Goal: Book appointment/travel/reservation

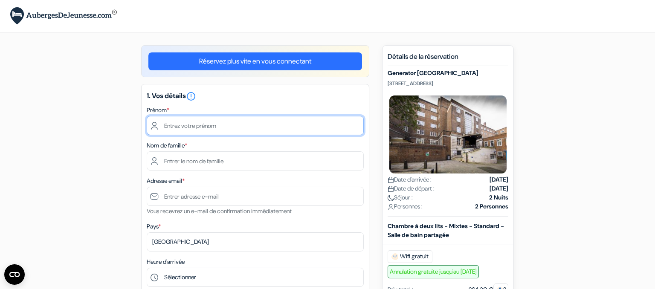
click at [166, 124] on input "text" at bounding box center [255, 125] width 217 height 19
type input "[PERSON_NAME]"
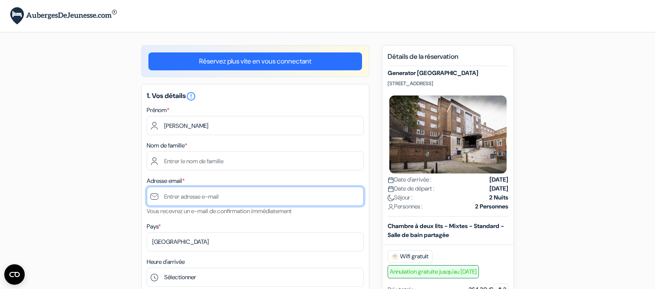
type input "[PERSON_NAME][EMAIL_ADDRESS][DOMAIN_NAME]"
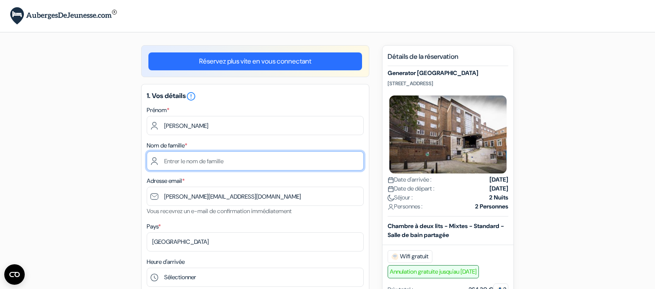
click at [163, 156] on input "text" at bounding box center [255, 160] width 217 height 19
type input "r"
type input "RAVAZZOLI"
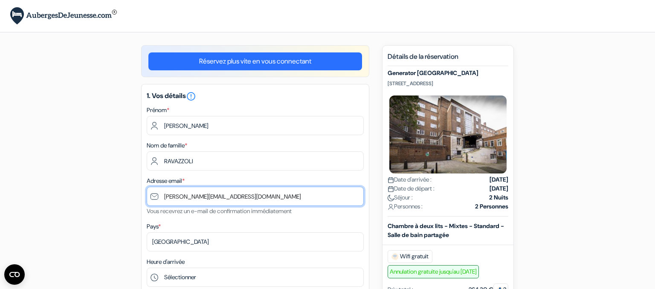
click at [208, 195] on input "[PERSON_NAME][EMAIL_ADDRESS][DOMAIN_NAME]" at bounding box center [255, 196] width 217 height 19
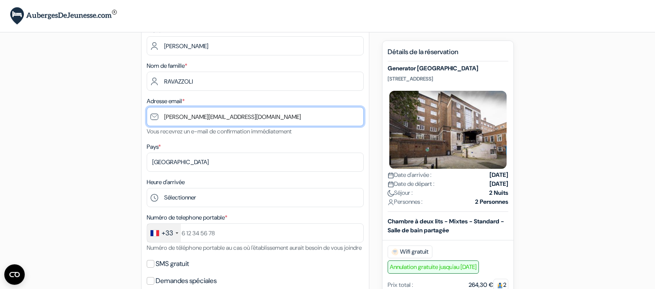
scroll to position [80, 0]
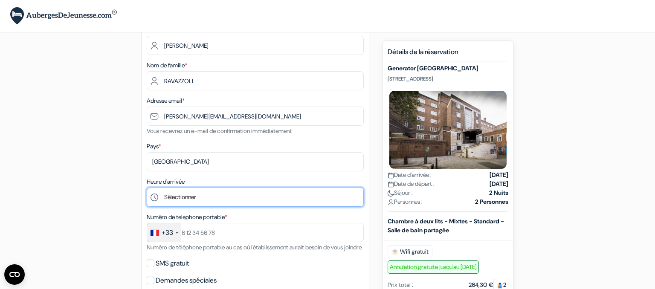
click at [147, 188] on select "Sélectionner 1:00 2:00 3:00 4:00 5:00 6:00 7:00 8:00 9:00 10:00 11:00 12:00 13:…" at bounding box center [255, 197] width 217 height 19
select select "14"
click option "14:00" at bounding box center [0, 0] width 0 height 0
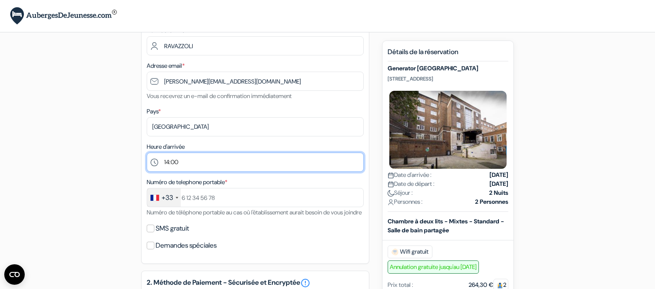
scroll to position [116, 0]
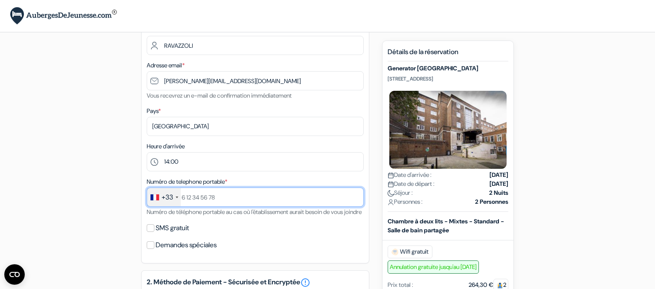
click at [202, 188] on input "text" at bounding box center [255, 197] width 217 height 19
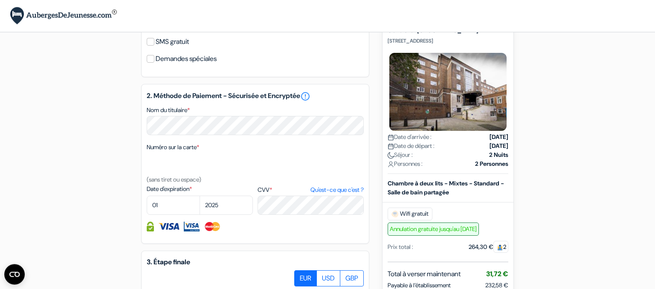
scroll to position [301, 0]
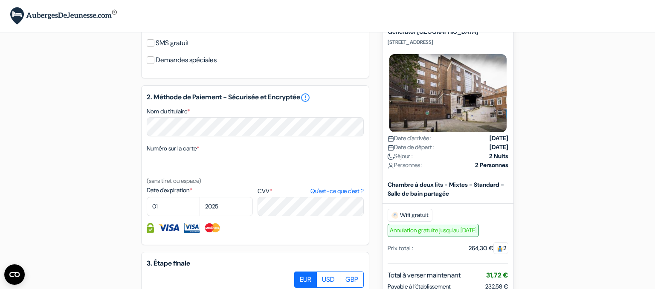
type input "787142745"
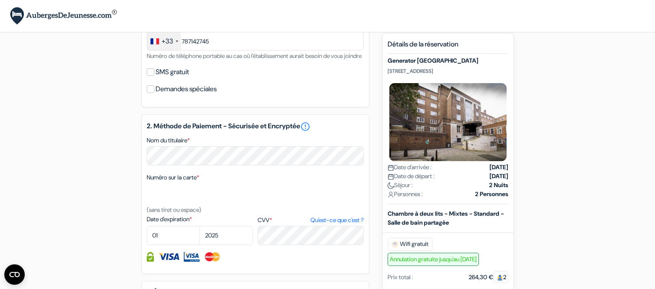
scroll to position [272, 0]
click at [147, 226] on select "01 02 03 04 05 06 07 08 09 10 11 12" at bounding box center [173, 235] width 53 height 19
select select "09"
click option "09" at bounding box center [0, 0] width 0 height 0
click at [200, 226] on select "2025 2026 2027 2028 2029 2030 2031 2032 2033 2034 2035 2036 2037 2038 2039 2040…" at bounding box center [226, 235] width 53 height 19
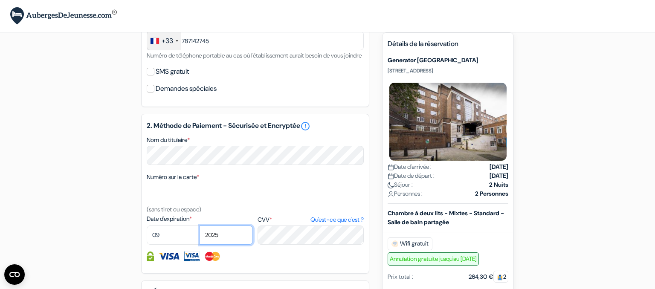
select select "2026"
click option "2026" at bounding box center [0, 0] width 0 height 0
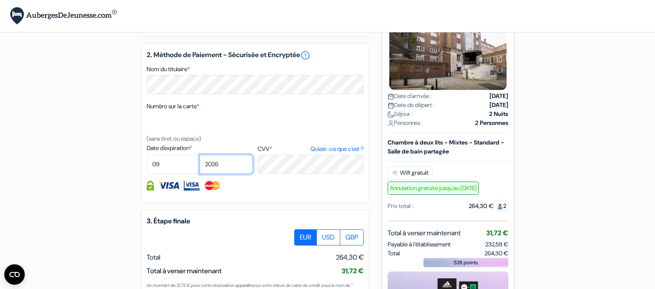
scroll to position [344, 0]
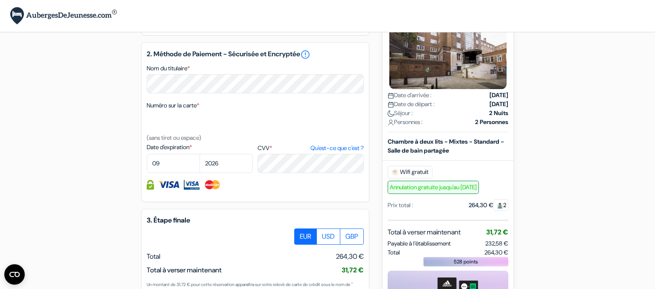
click at [210, 180] on img at bounding box center [212, 185] width 17 height 10
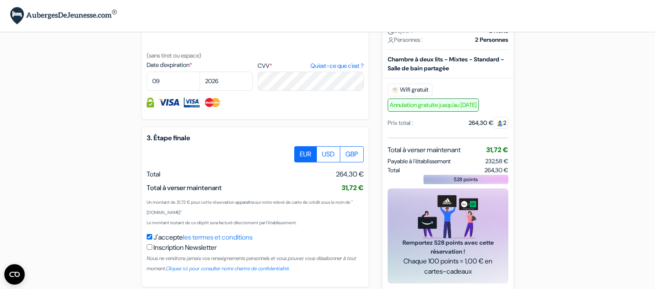
scroll to position [428, 0]
